Goal: Information Seeking & Learning: Check status

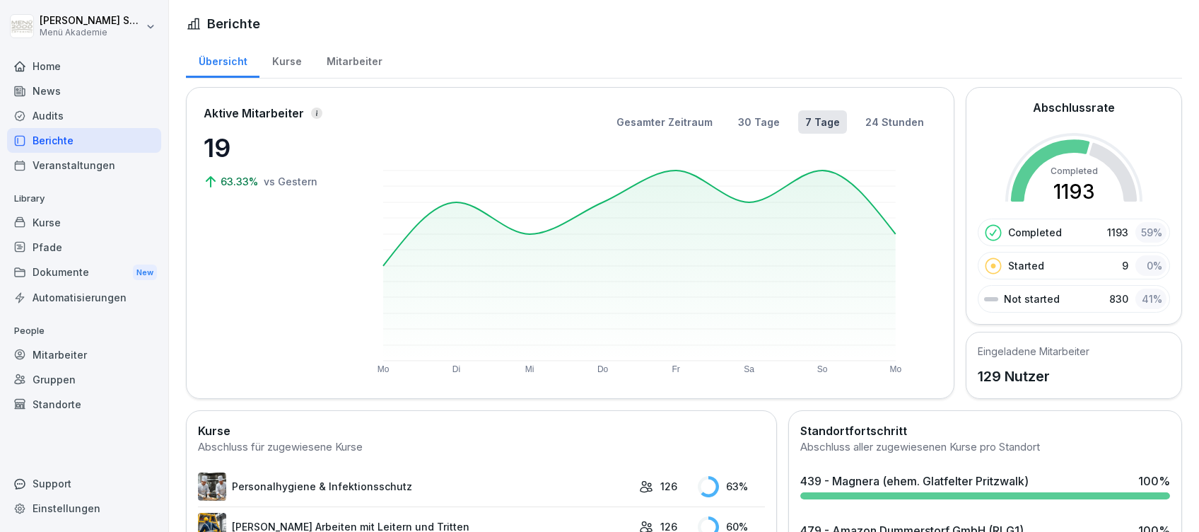
click at [31, 62] on div "Home" at bounding box center [84, 66] width 154 height 25
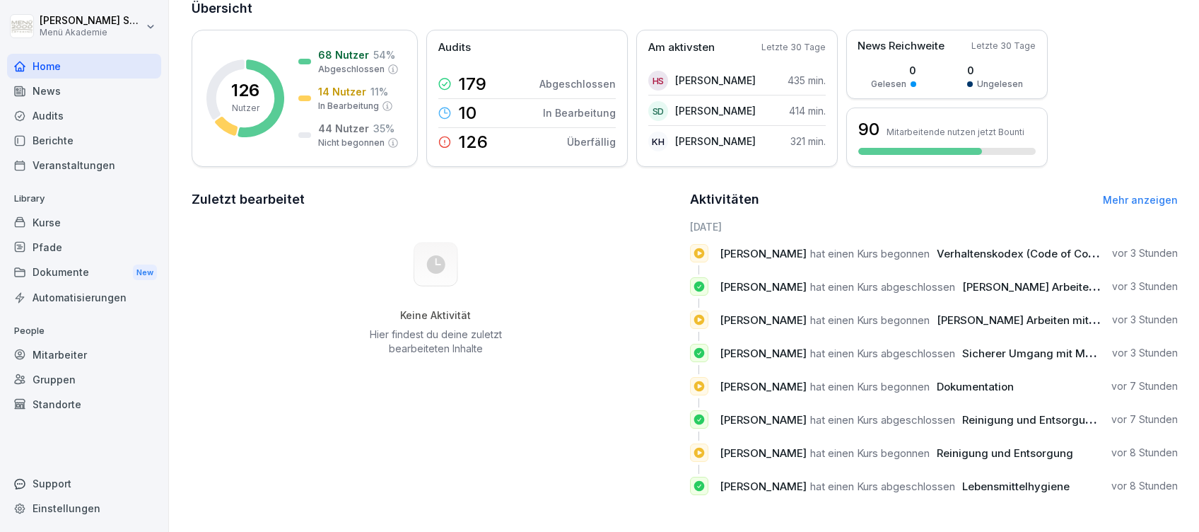
scroll to position [109, 0]
click at [324, 63] on div "68 Nutzer 54 % Abgeschlossen 14 Nutzer 11 % In Bearbeitung 44 Nutzer 35 % Nicht…" at bounding box center [348, 98] width 100 height 102
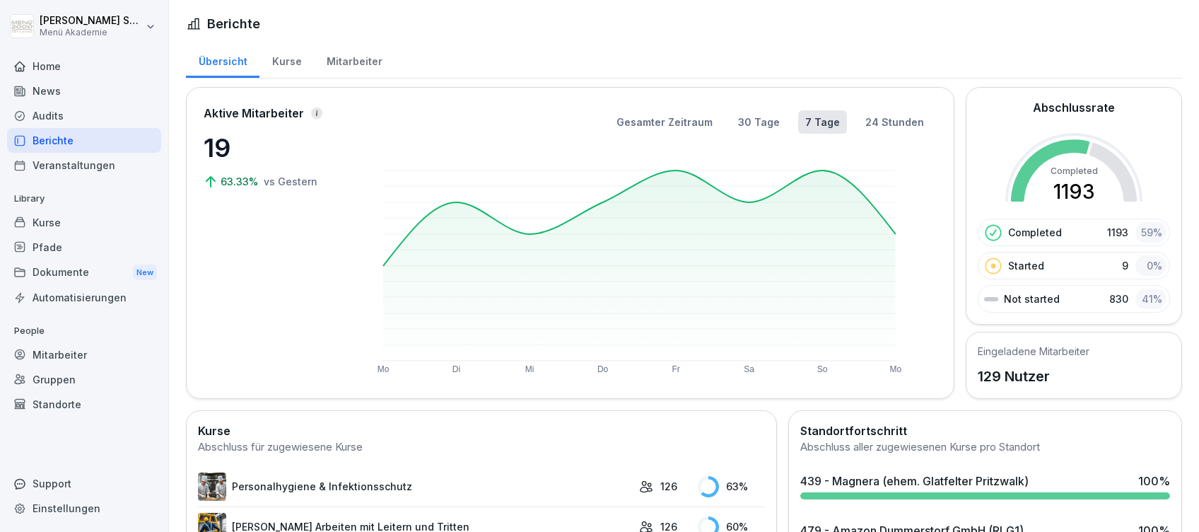
click at [51, 64] on div "Home" at bounding box center [84, 66] width 154 height 25
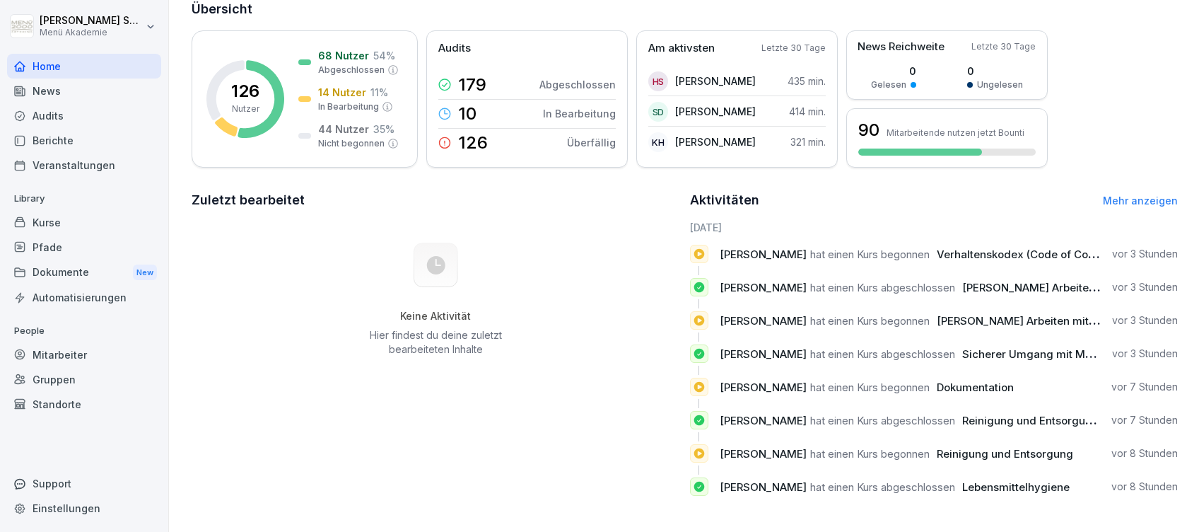
scroll to position [109, 0]
click at [1111, 194] on link "Mehr anzeigen" at bounding box center [1140, 200] width 75 height 12
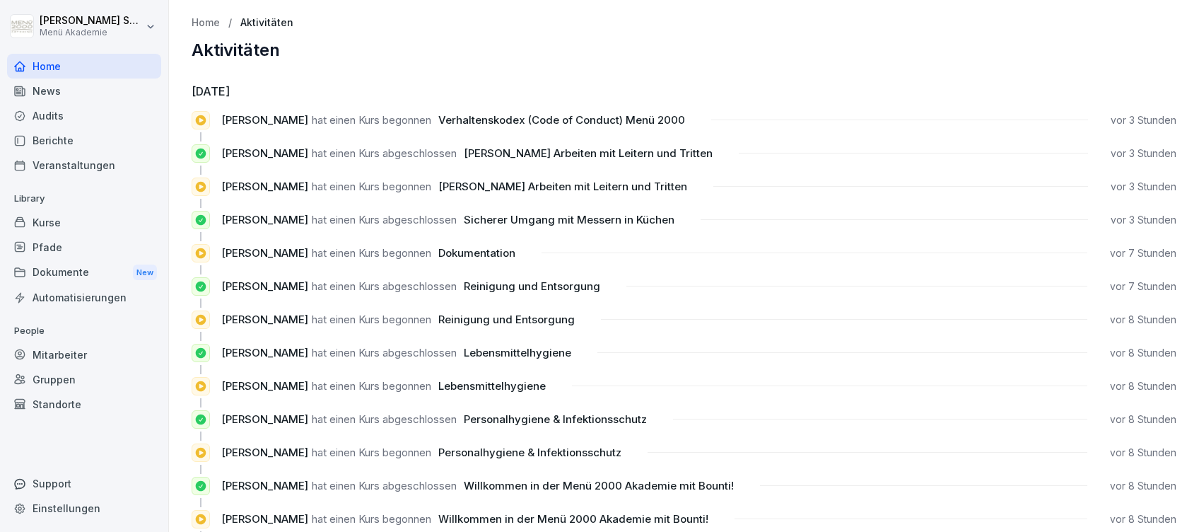
click at [46, 66] on div "Home" at bounding box center [84, 66] width 154 height 25
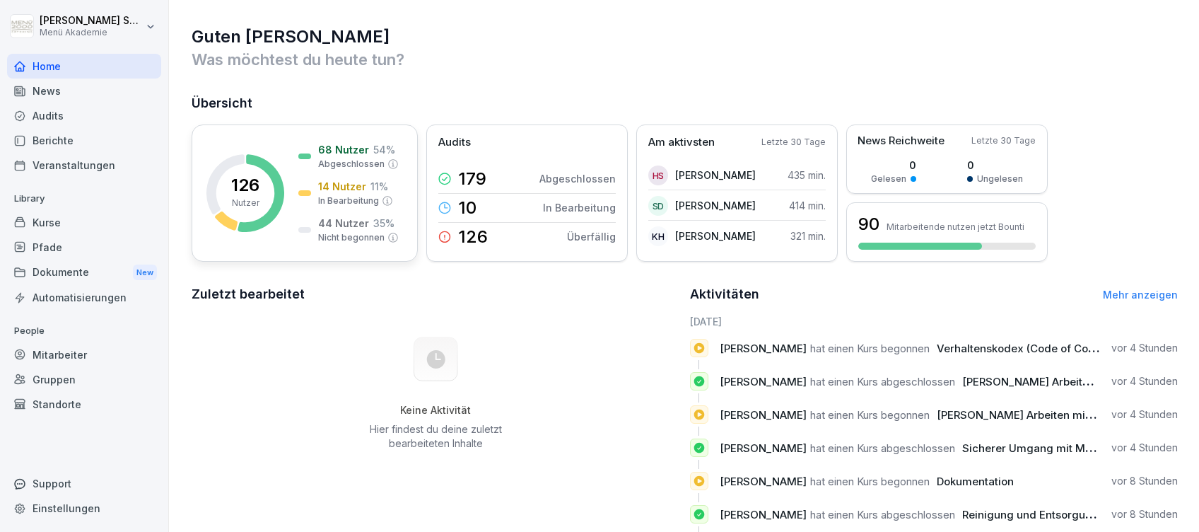
click at [366, 158] on p "Abgeschlossen" at bounding box center [351, 164] width 66 height 13
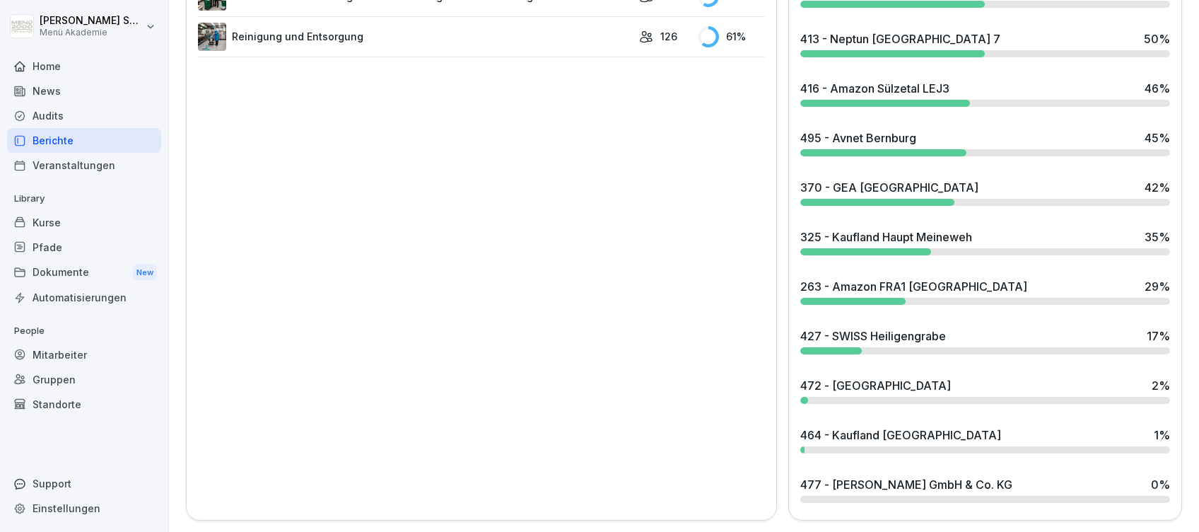
scroll to position [1053, 0]
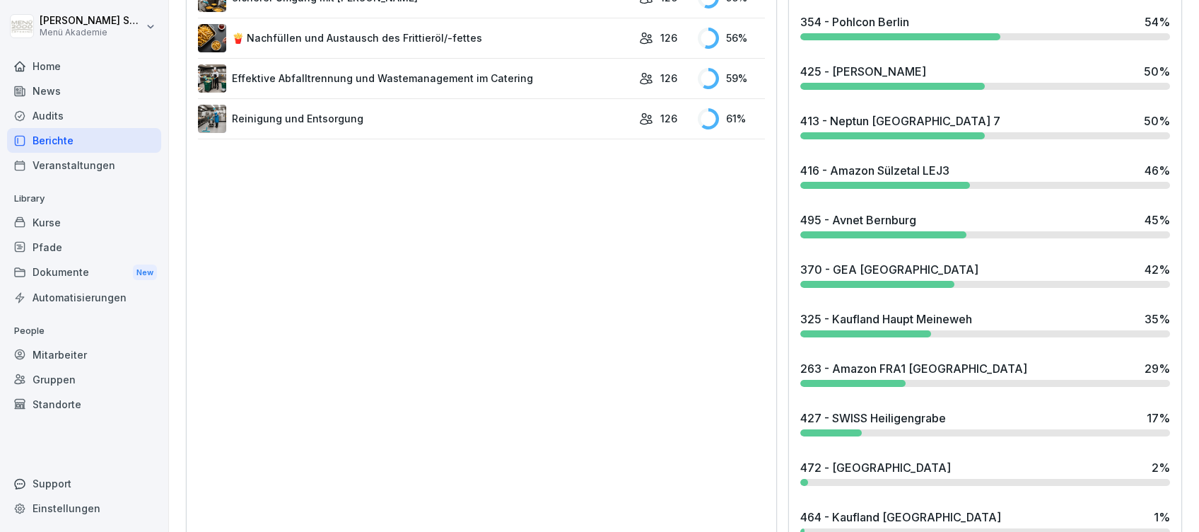
click at [872, 222] on div "495 - Avnet Bernburg" at bounding box center [858, 219] width 116 height 17
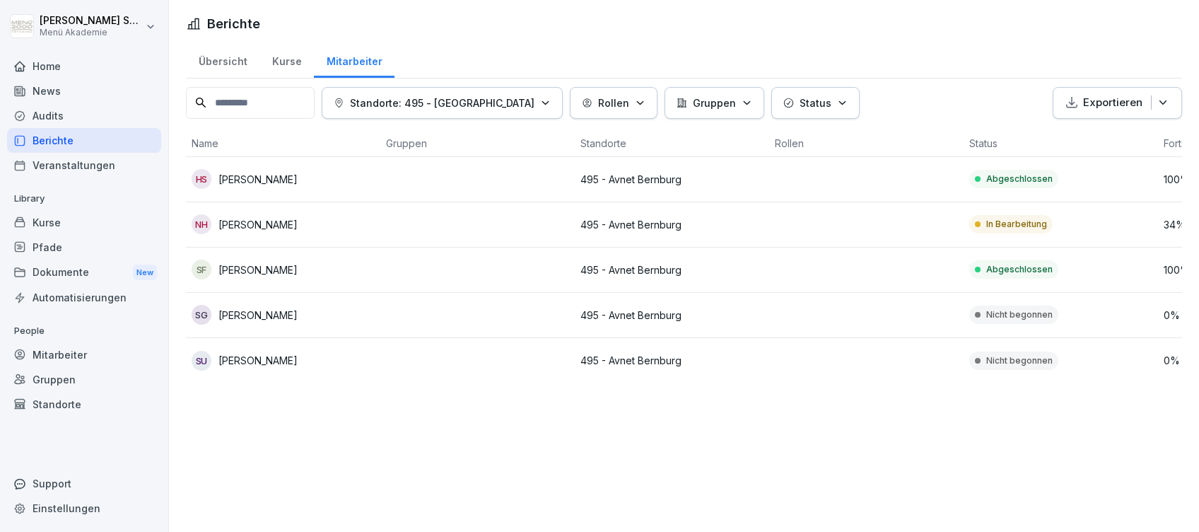
click at [42, 59] on div "Home" at bounding box center [84, 66] width 154 height 25
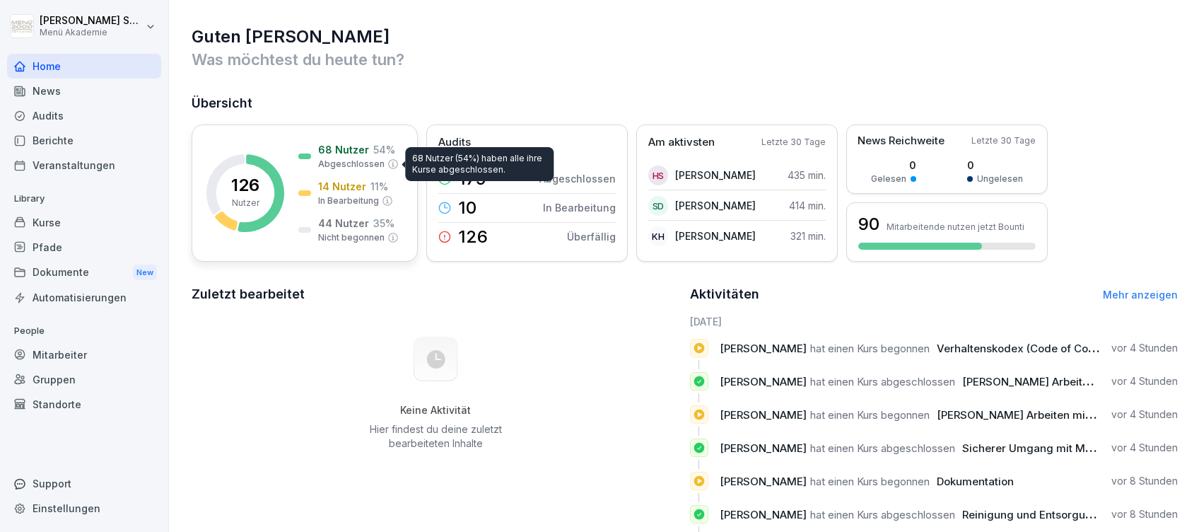
click at [345, 164] on p "Abgeschlossen" at bounding box center [351, 164] width 66 height 13
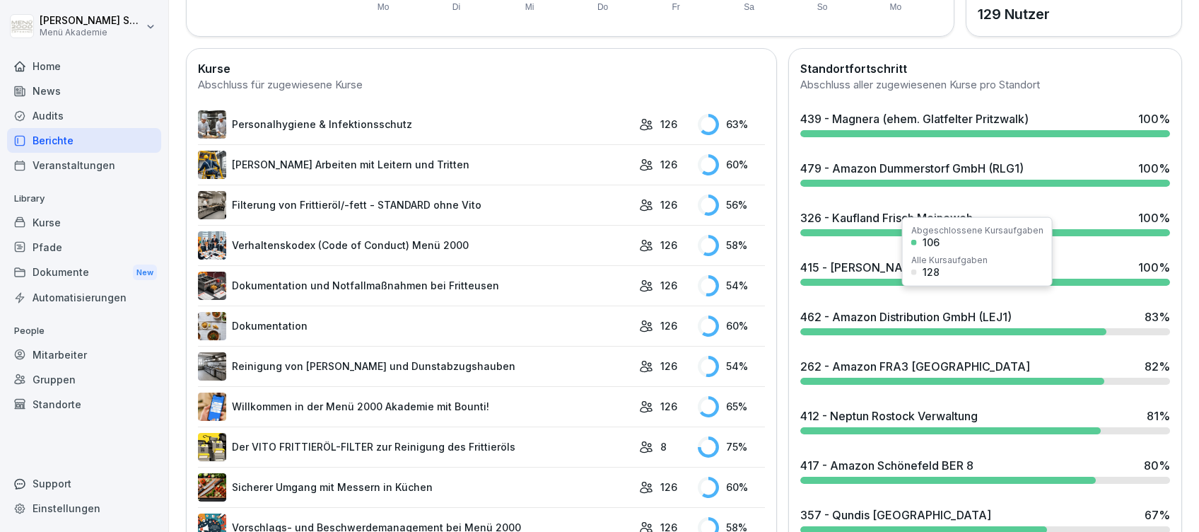
scroll to position [377, 0]
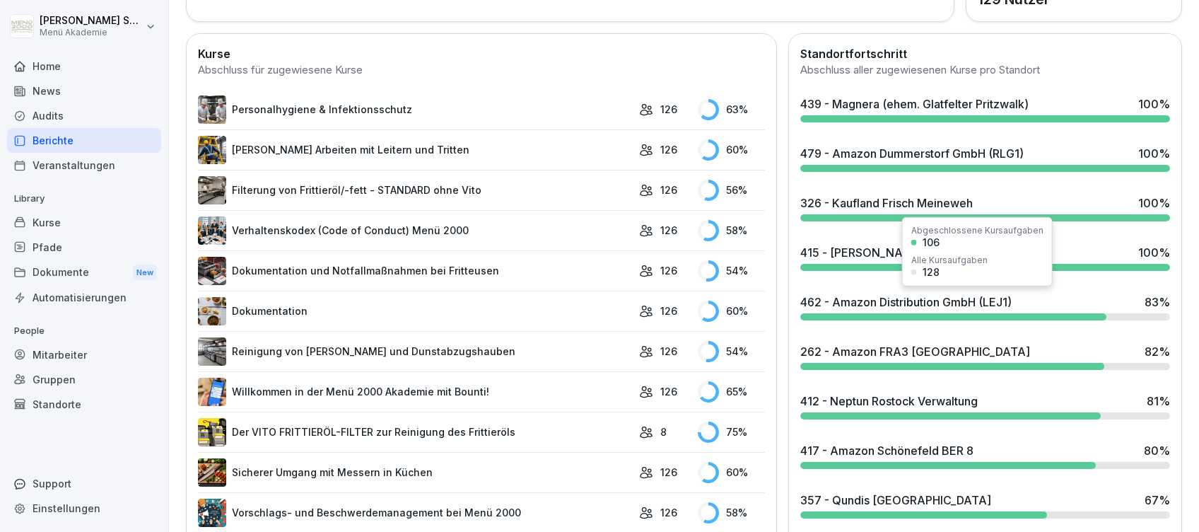
click at [890, 301] on div "462 - Amazon Distribution GmbH (LEJ1)" at bounding box center [905, 301] width 211 height 17
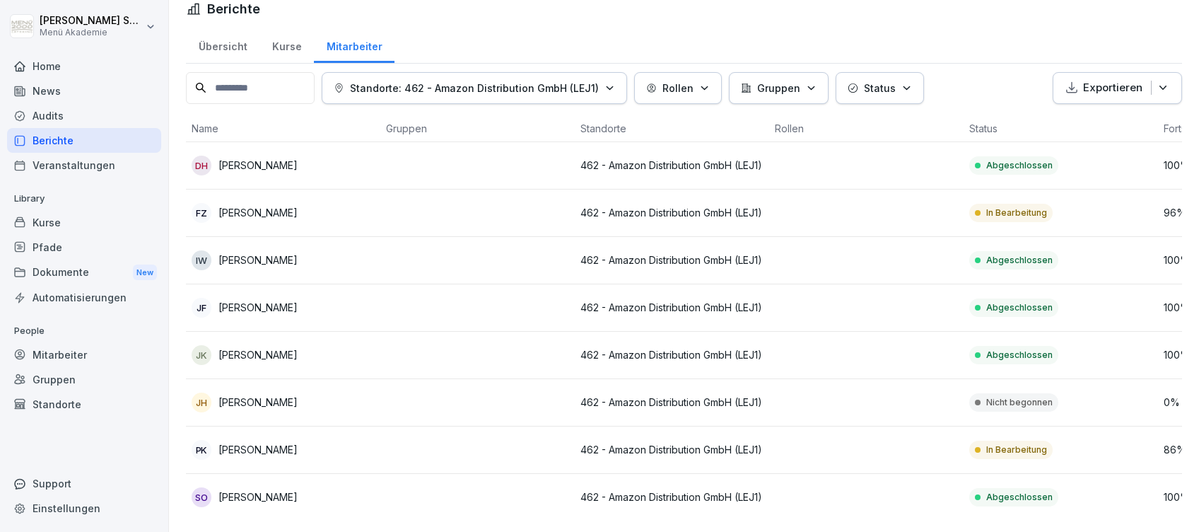
click at [40, 68] on div "Home" at bounding box center [84, 66] width 154 height 25
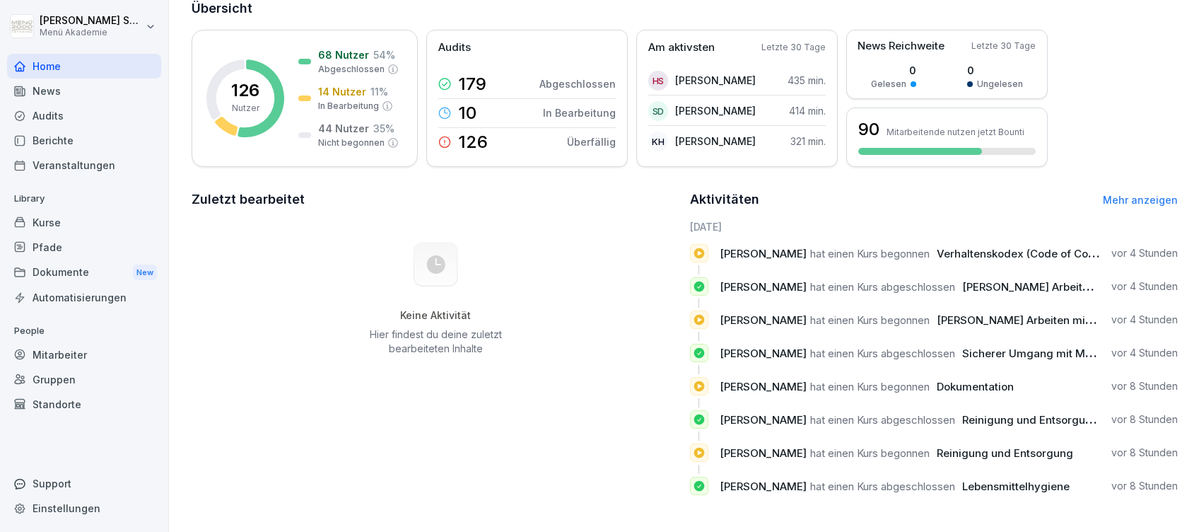
scroll to position [109, 0]
click at [290, 59] on div "126 Nutzer 68 Nutzer 54 % Abgeschlossen 14 Nutzer 11 % In Bearbeitung 44 Nutzer…" at bounding box center [305, 98] width 226 height 137
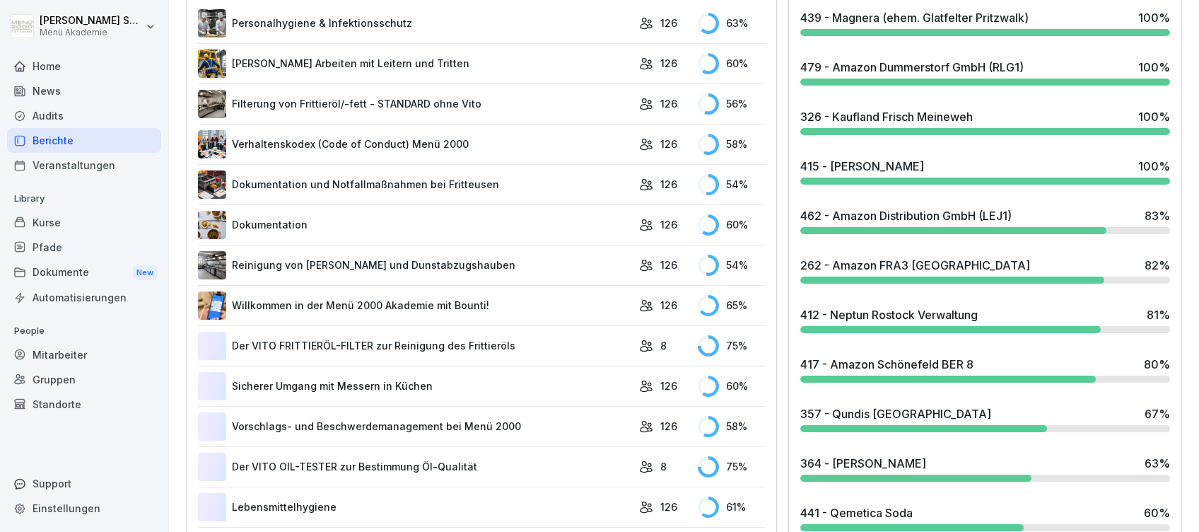
scroll to position [464, 0]
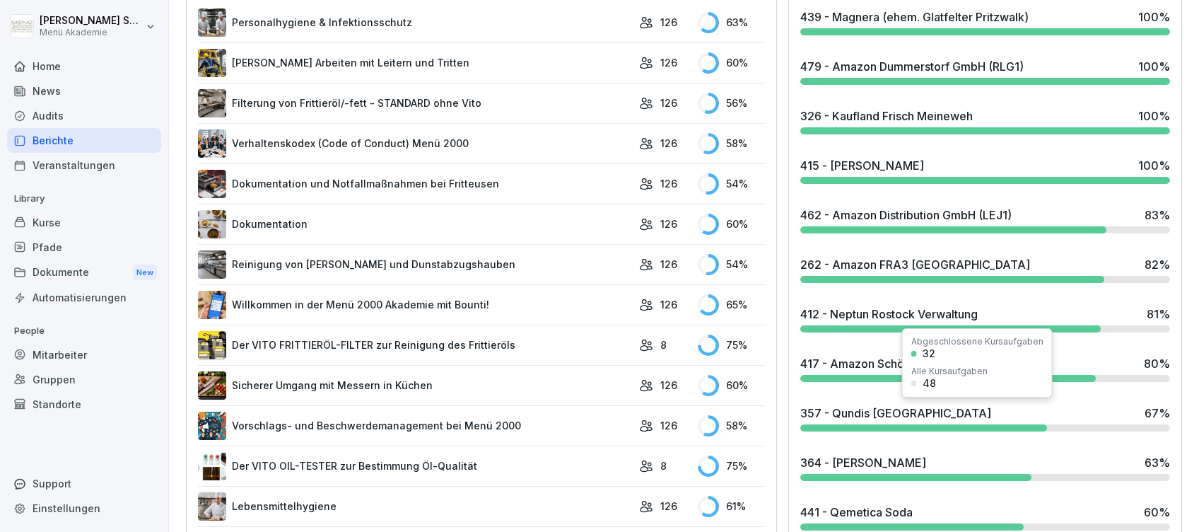
click at [932, 418] on div "357 - Qundis [GEOGRAPHIC_DATA] 67 %" at bounding box center [985, 412] width 370 height 17
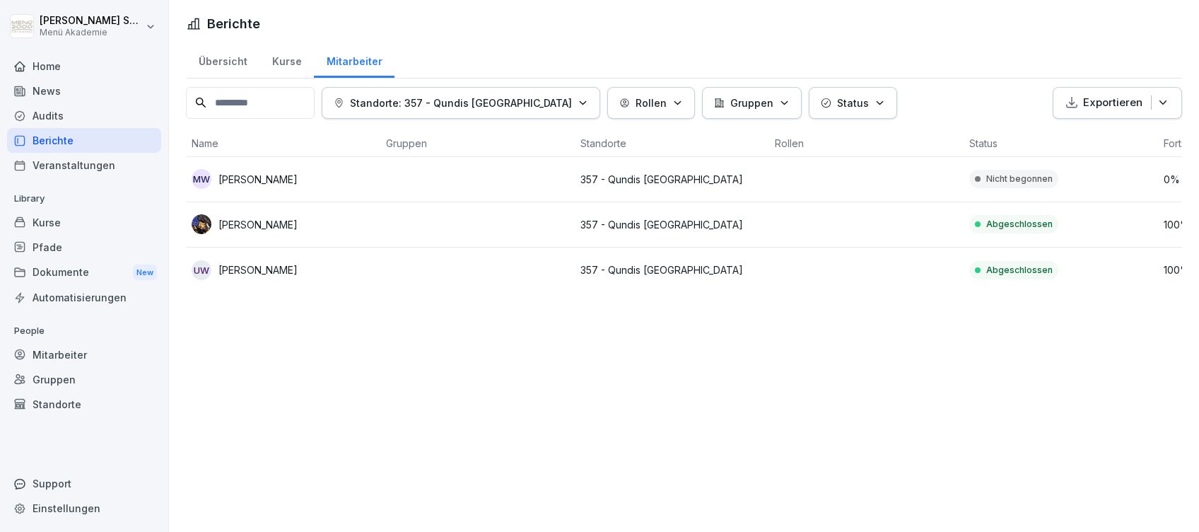
click at [45, 66] on div "Home" at bounding box center [84, 66] width 154 height 25
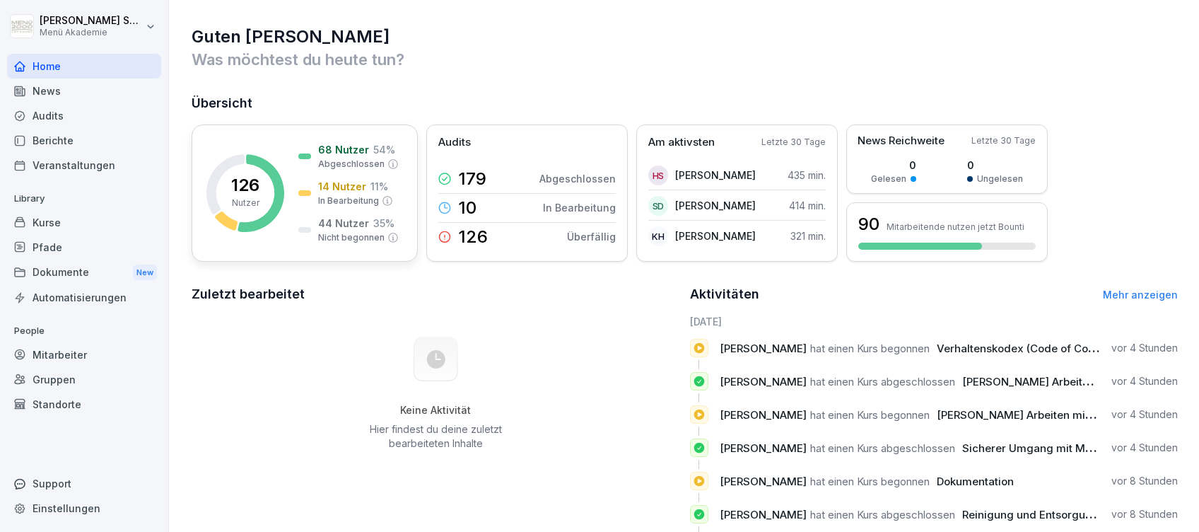
click at [358, 154] on p "68 Nutzer" at bounding box center [343, 149] width 51 height 15
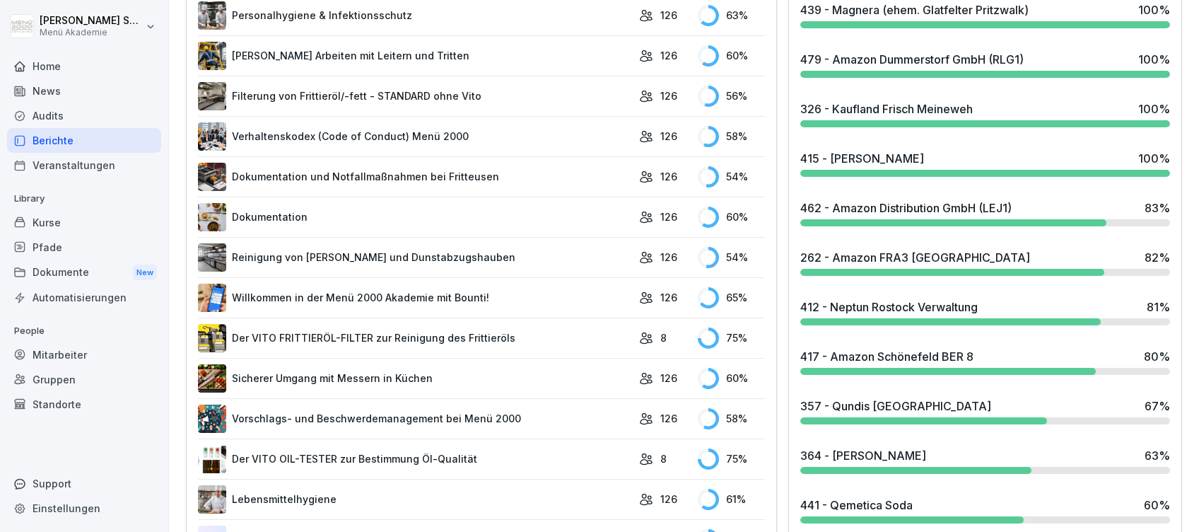
scroll to position [943, 0]
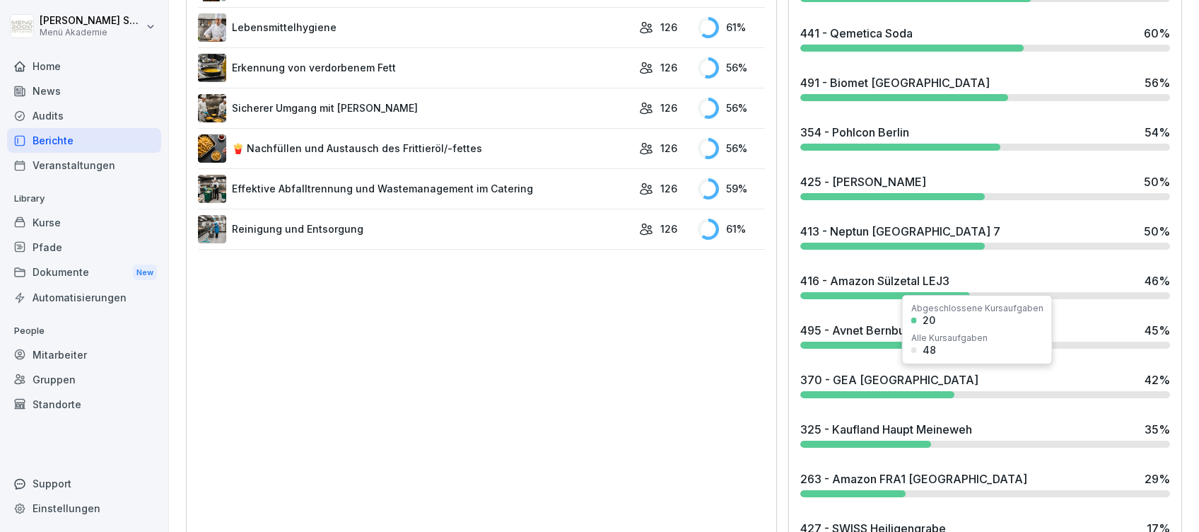
click at [882, 385] on div "370 - GEA [GEOGRAPHIC_DATA] 42 %" at bounding box center [985, 379] width 370 height 17
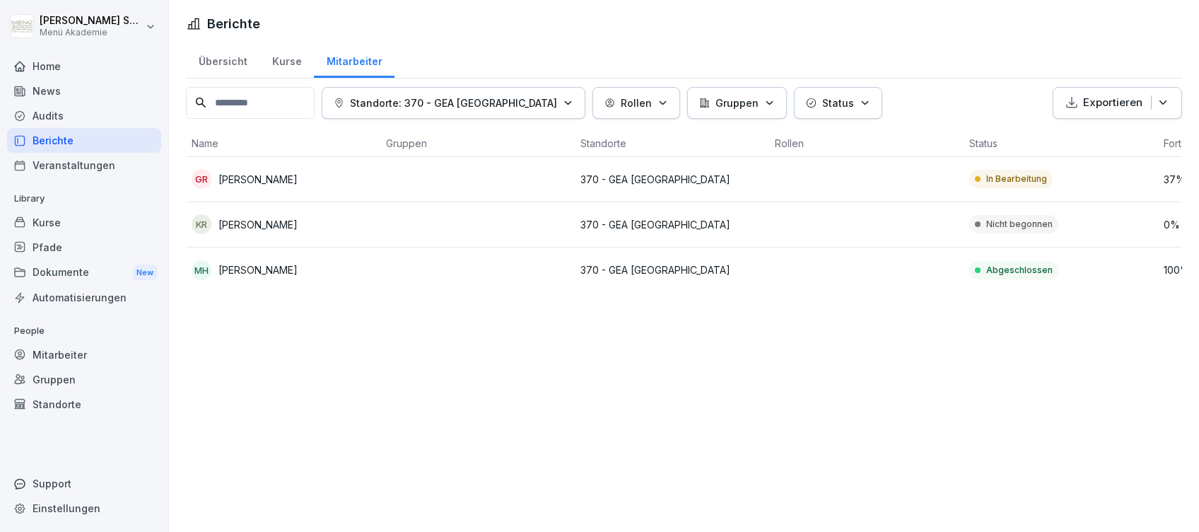
click at [37, 54] on div "Home" at bounding box center [84, 66] width 154 height 25
